Goal: Transaction & Acquisition: Purchase product/service

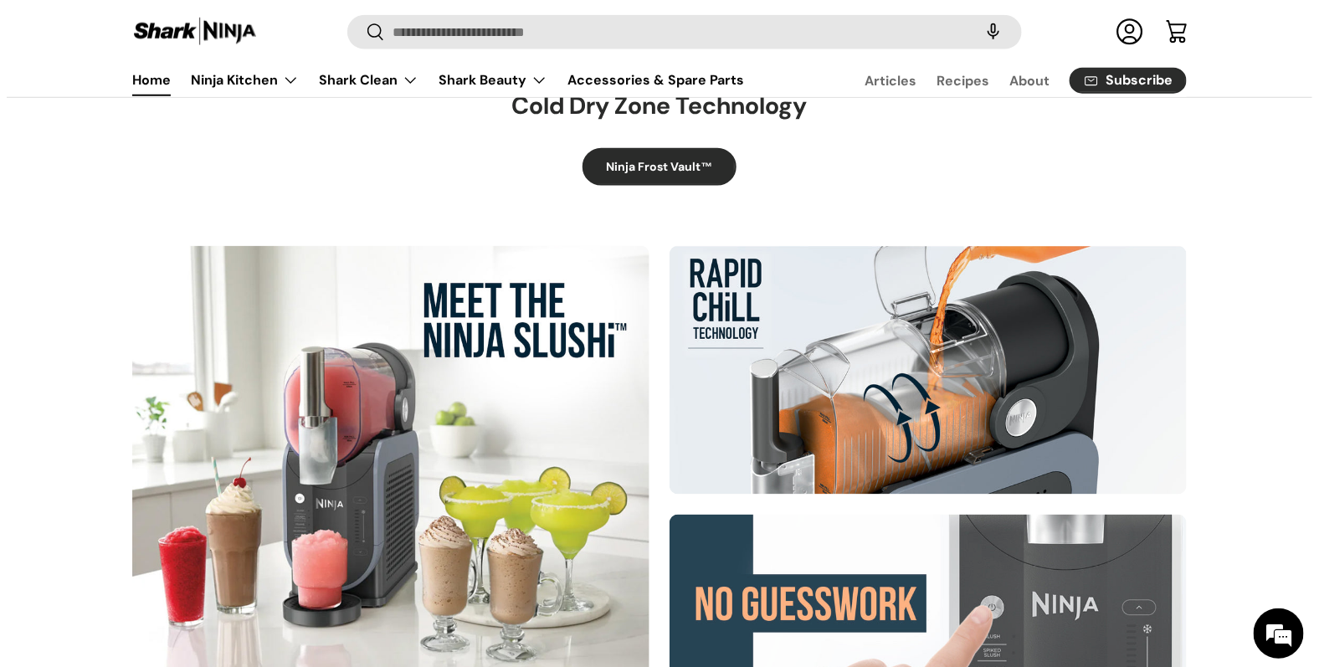
scroll to position [585, 0]
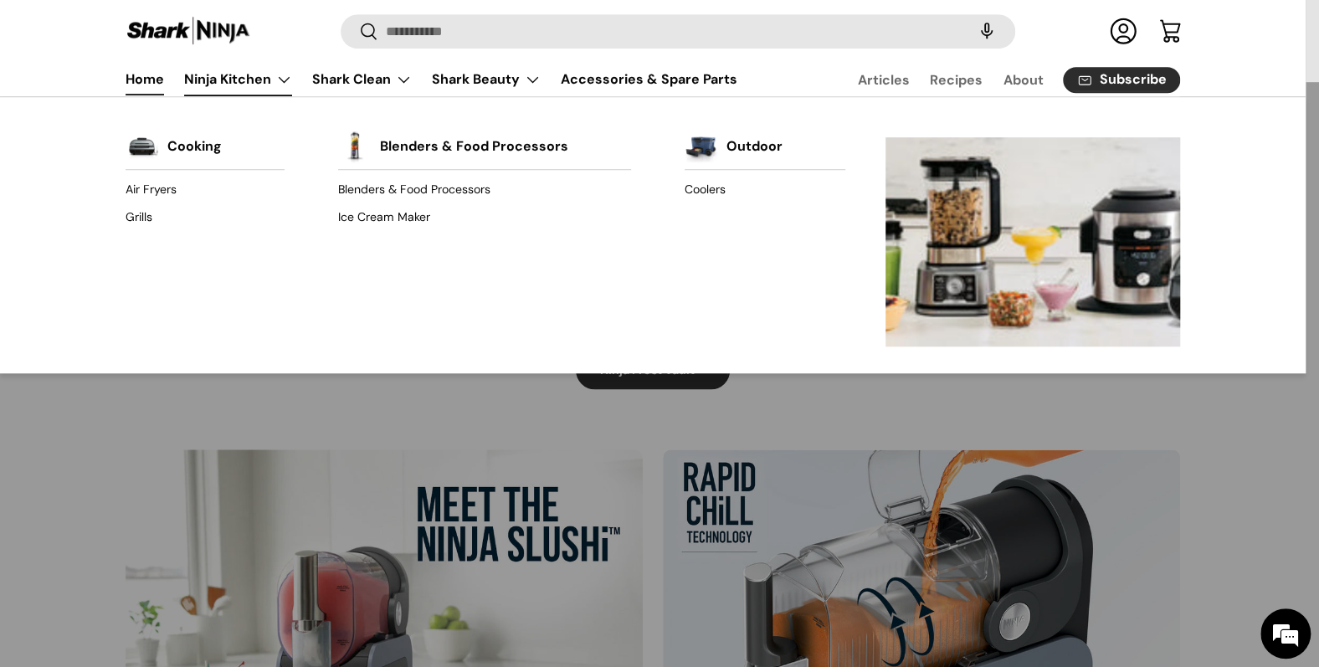
click at [247, 71] on link "Ninja Kitchen" at bounding box center [238, 79] width 108 height 33
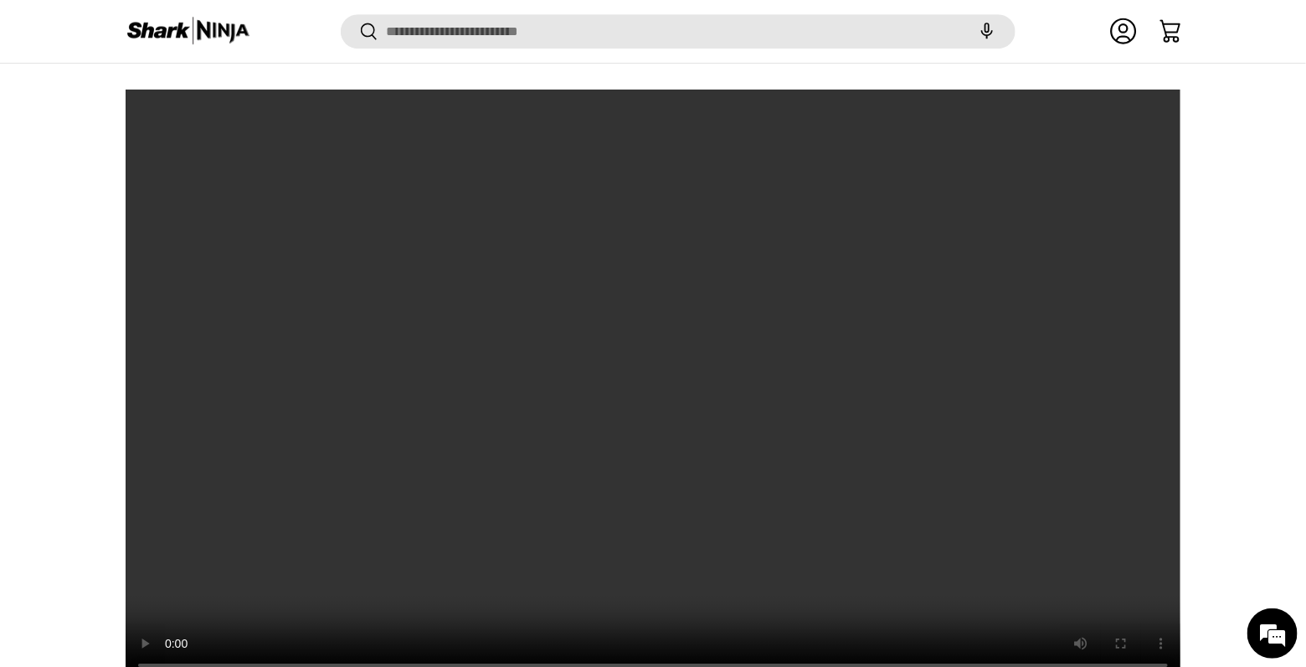
scroll to position [2199, 0]
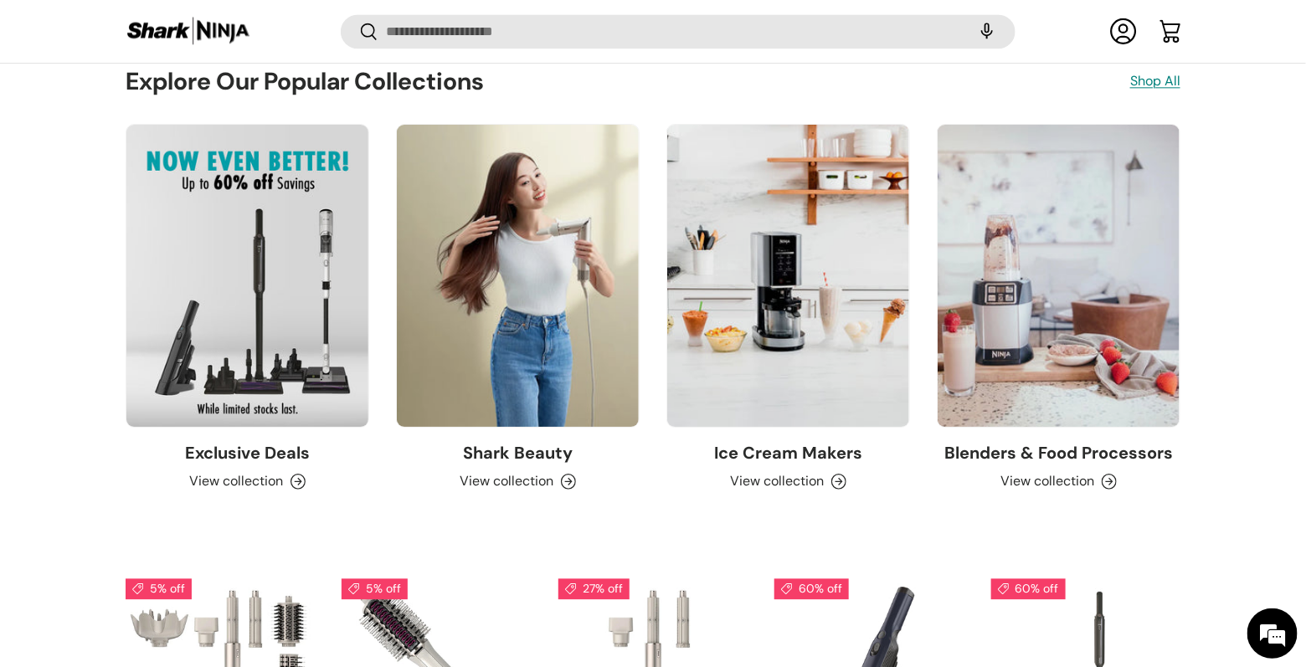
scroll to position [1594, 0]
click at [1005, 330] on link "Blenders & Food Processors" at bounding box center [1059, 275] width 242 height 302
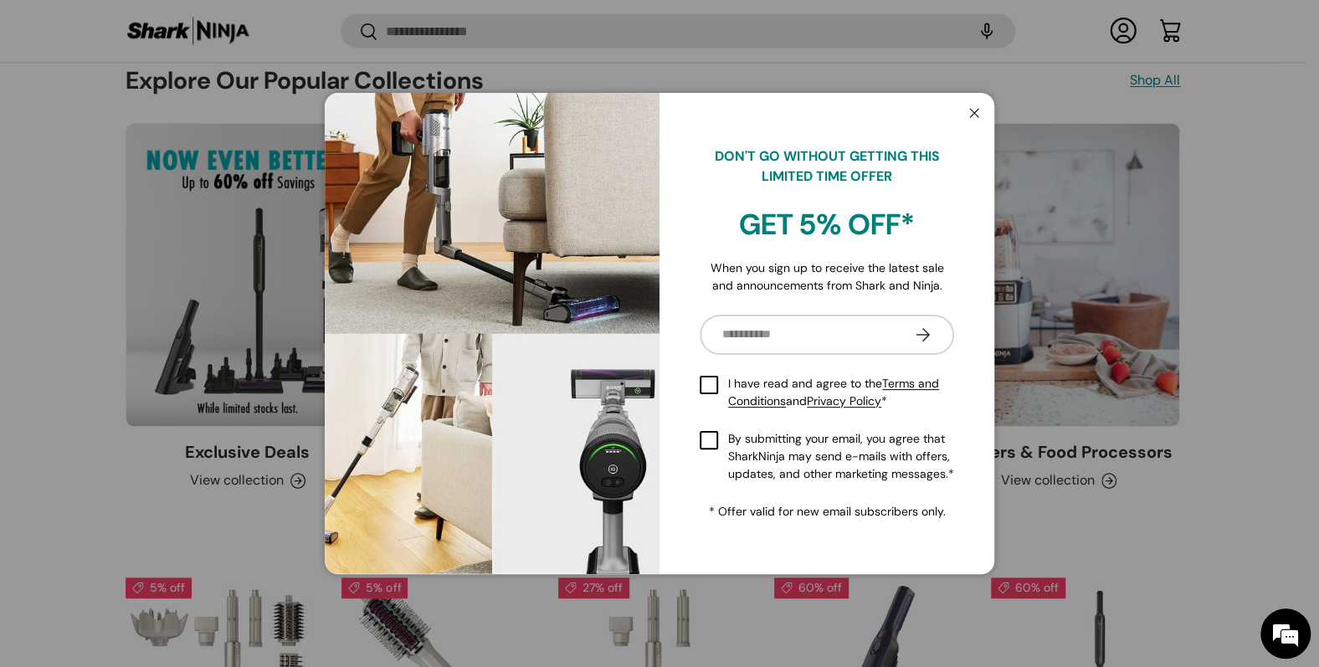
click at [970, 119] on button "Close" at bounding box center [975, 114] width 32 height 34
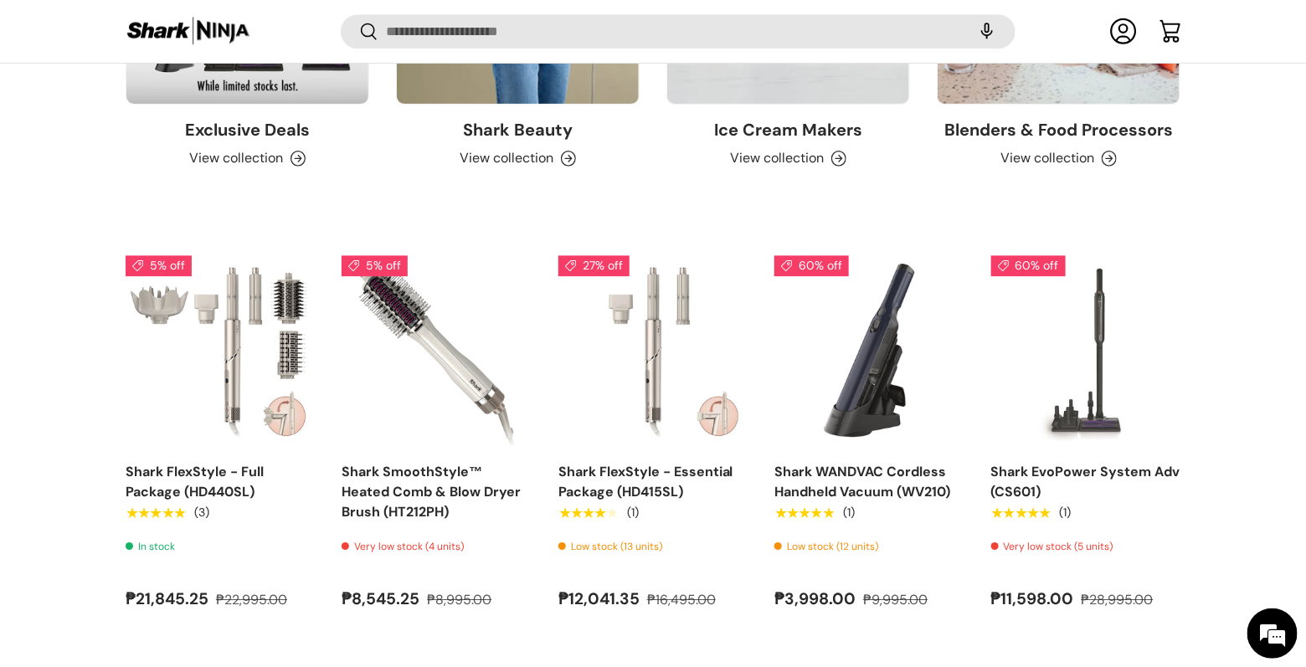
scroll to position [1930, 0]
